Goal: Task Accomplishment & Management: Use online tool/utility

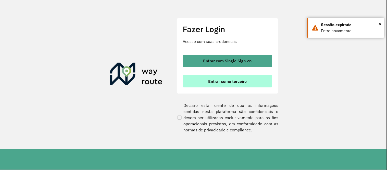
click at [199, 84] on button "Entrar como terceiro" at bounding box center [227, 81] width 89 height 12
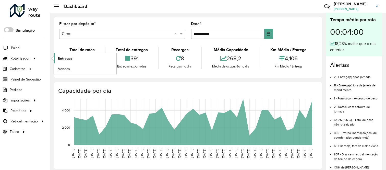
click at [78, 58] on link "Entregas" at bounding box center [85, 58] width 63 height 10
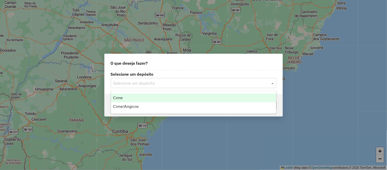
click at [179, 86] on div "Selecione um depósito" at bounding box center [194, 83] width 166 height 10
click at [130, 99] on div "Cirne" at bounding box center [193, 97] width 165 height 9
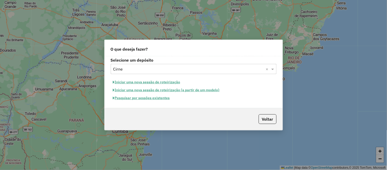
click at [152, 99] on button "Pesquisar por sessões existentes" at bounding box center [142, 98] width 62 height 8
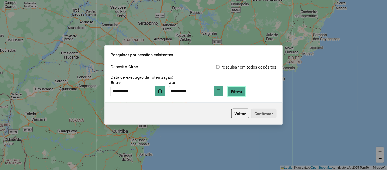
click at [246, 92] on button "Filtrar" at bounding box center [237, 92] width 18 height 10
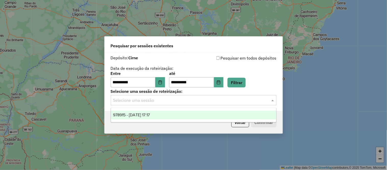
click at [121, 100] on input "text" at bounding box center [188, 100] width 151 height 6
drag, startPoint x: 123, startPoint y: 115, endPoint x: 141, endPoint y: 115, distance: 18.9
click at [123, 115] on span "978915 - [DATE] 17:17" at bounding box center [131, 115] width 37 height 4
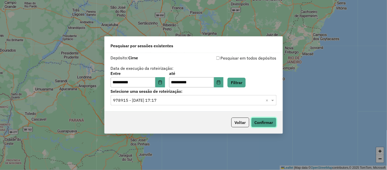
click at [272, 118] on button "Confirmar" at bounding box center [264, 122] width 25 height 10
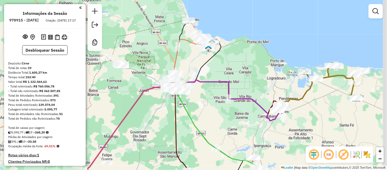
drag, startPoint x: 156, startPoint y: 96, endPoint x: 134, endPoint y: 96, distance: 22.0
click at [135, 96] on div "Janela de atendimento Grade de atendimento Capacidade Transportadoras Veículos …" at bounding box center [193, 85] width 387 height 170
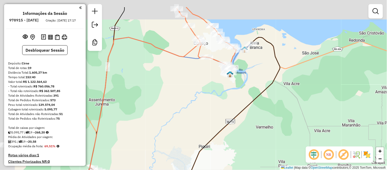
drag, startPoint x: 152, startPoint y: 101, endPoint x: 242, endPoint y: 183, distance: 122.0
click at [242, 170] on html "Aguarde... Pop-up bloqueado! Seu navegador bloqueou automáticamente a abertura …" at bounding box center [193, 85] width 387 height 170
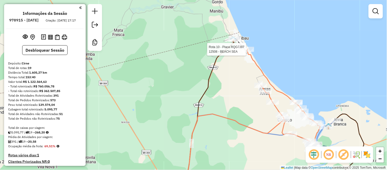
select select "**********"
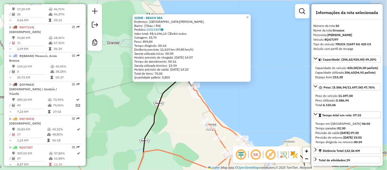
scroll to position [421, 0]
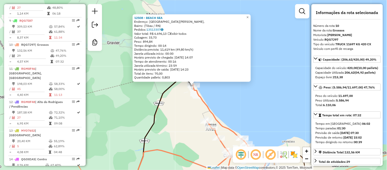
click at [173, 120] on div "12508 - BEACH SEA Endereço: Rua João Campos, Bairro: (Tibau / RN) Pedidos: 1351…" at bounding box center [193, 85] width 387 height 170
